Goal: Ask a question: Seek information or help from site administrators or community

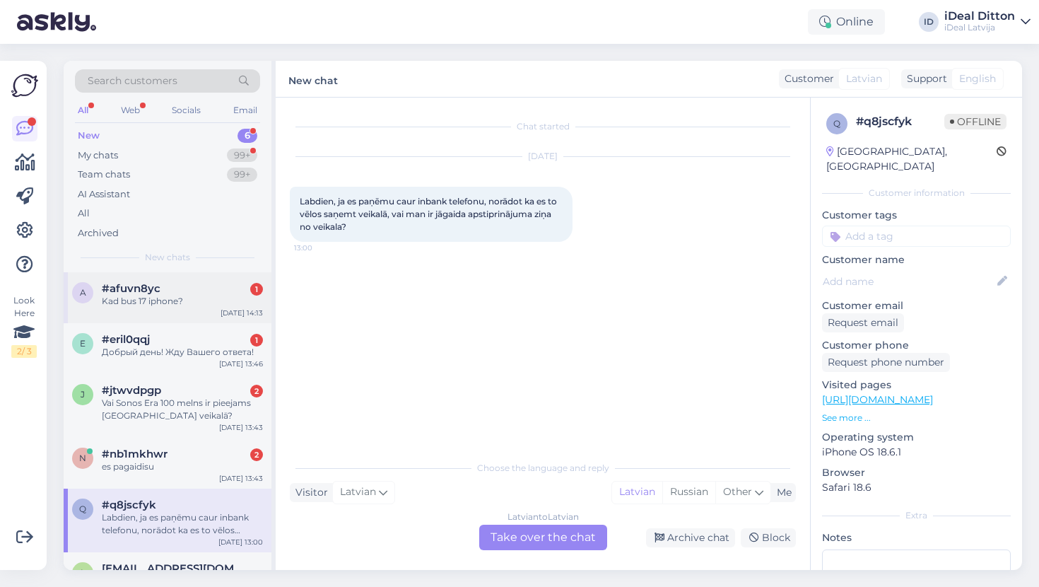
click at [167, 295] on div "Kad bus 17 iphone?" at bounding box center [182, 301] width 161 height 13
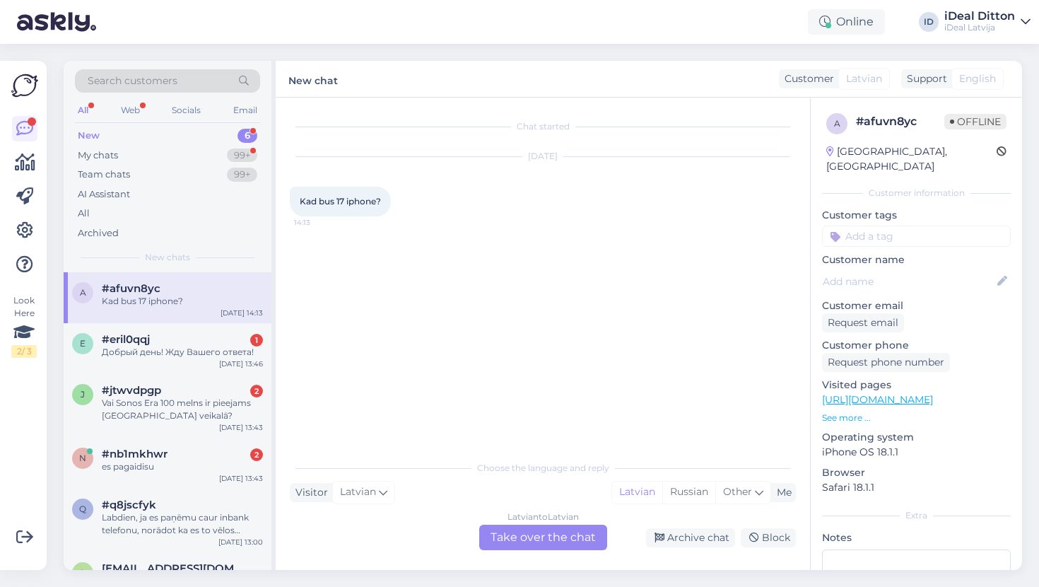
click at [523, 539] on div "Latvian to Latvian Take over the chat" at bounding box center [543, 536] width 128 height 25
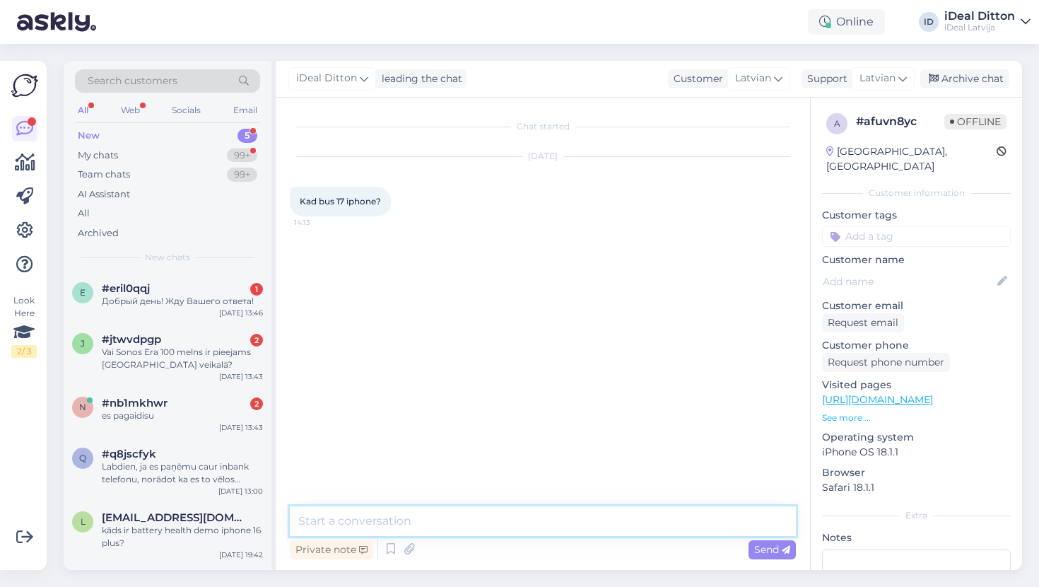
click at [375, 515] on textarea at bounding box center [543, 521] width 506 height 30
paste textarea "Jaunā iPhone 17 prezentācija notiks 9. septembrī."
click at [299, 519] on textarea "Jaunā iPhone 17 prezentācija notiks 9. septembrī." at bounding box center [543, 521] width 506 height 30
click at [380, 520] on textarea "Labdie. Jaunā iPhone 17 prezentācija notiks 9. septembrī." at bounding box center [543, 521] width 506 height 30
type textarea "Labdie. iPhone 17 prezentācija notiks 9. septembrī."
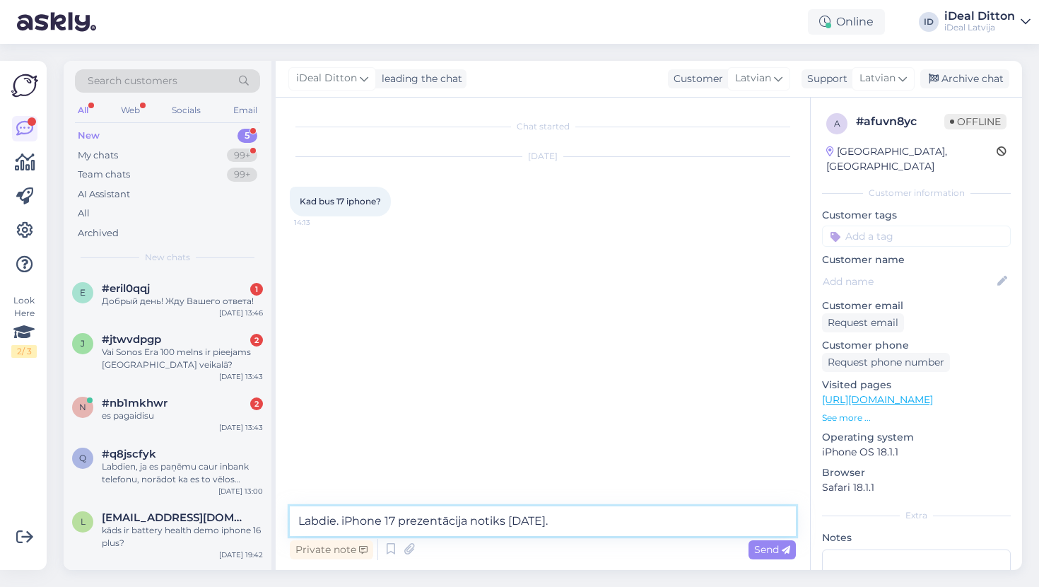
click at [593, 520] on textarea "Labdie. iPhone 17 prezentācija notiks 9. septembrī." at bounding box center [543, 521] width 506 height 30
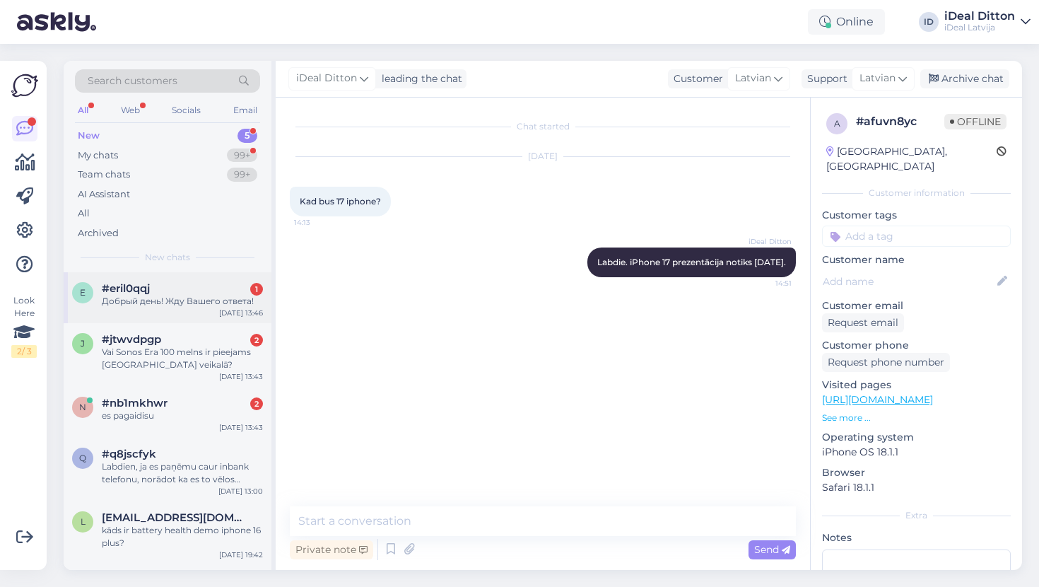
click at [153, 295] on div "Добрый день! Жду Вашего ответа!" at bounding box center [182, 301] width 161 height 13
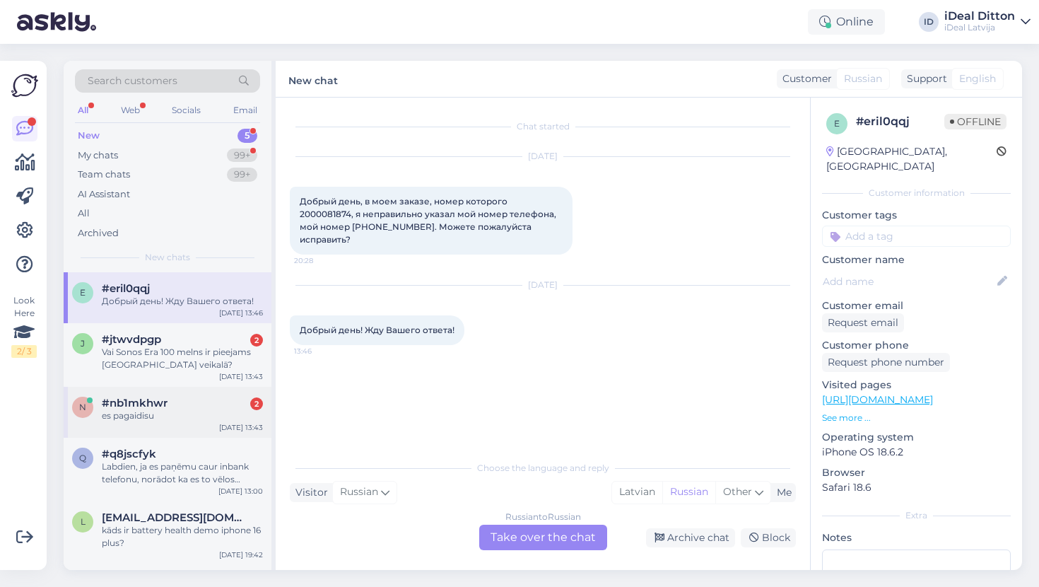
click at [153, 419] on div "es pagaidisu" at bounding box center [182, 415] width 161 height 13
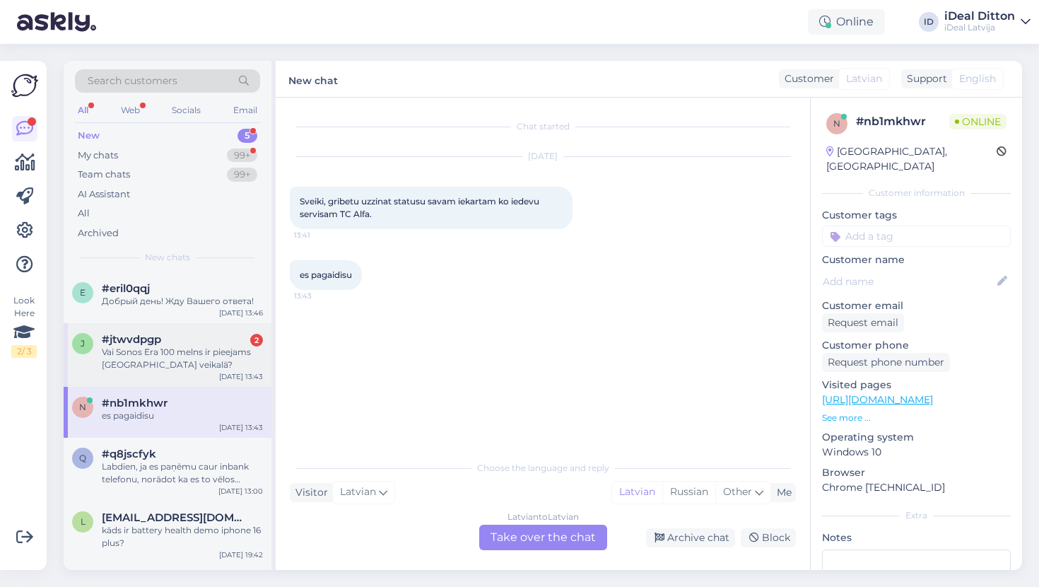
click at [165, 354] on div "Vai Sonos Era 100 melns ir pieejams [GEOGRAPHIC_DATA] veikalā?" at bounding box center [182, 358] width 161 height 25
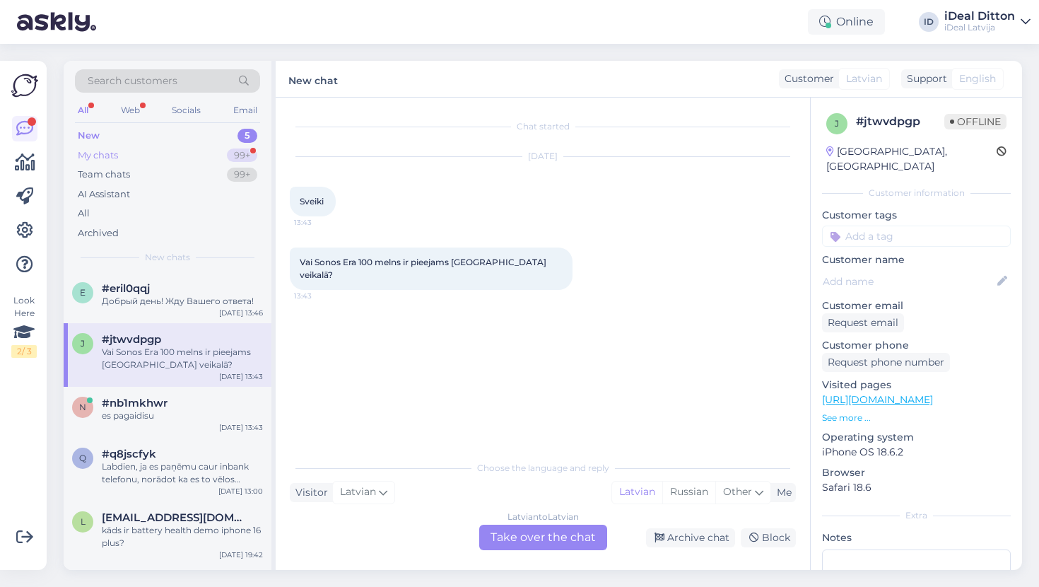
click at [118, 152] on div "My chats" at bounding box center [98, 155] width 40 height 14
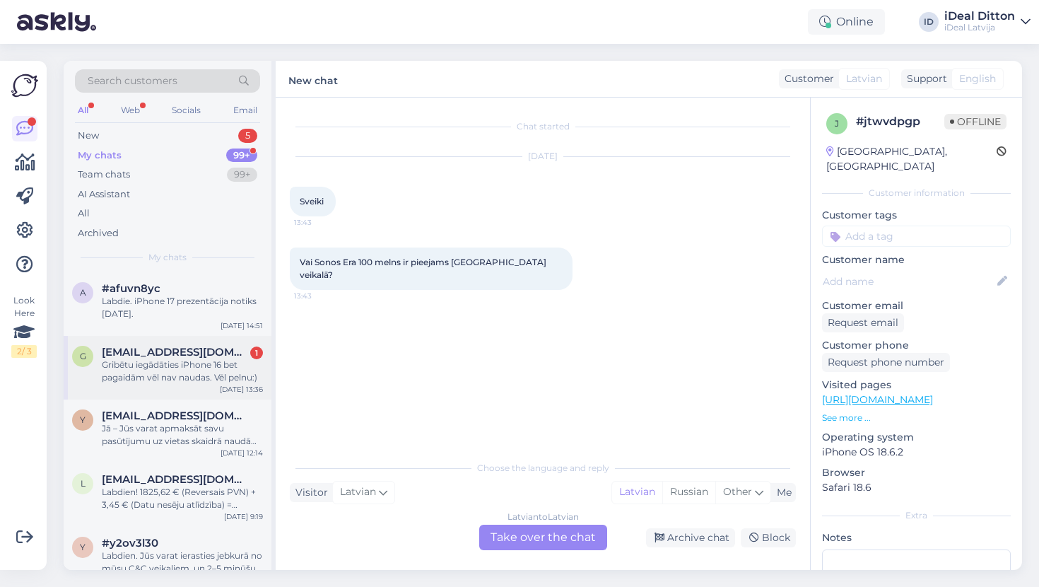
click at [187, 380] on div "Gribētu iegādāties iPhone 16 bet pagaidām vēl nav naudas. Vēl pelnu:)" at bounding box center [182, 370] width 161 height 25
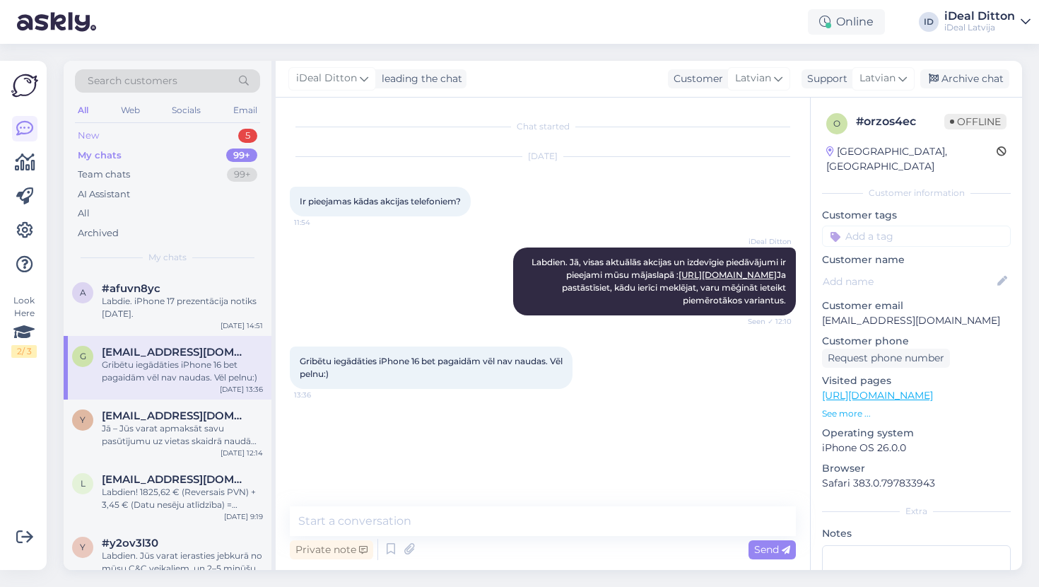
click at [95, 139] on div "New" at bounding box center [88, 136] width 21 height 14
